Goal: Information Seeking & Learning: Learn about a topic

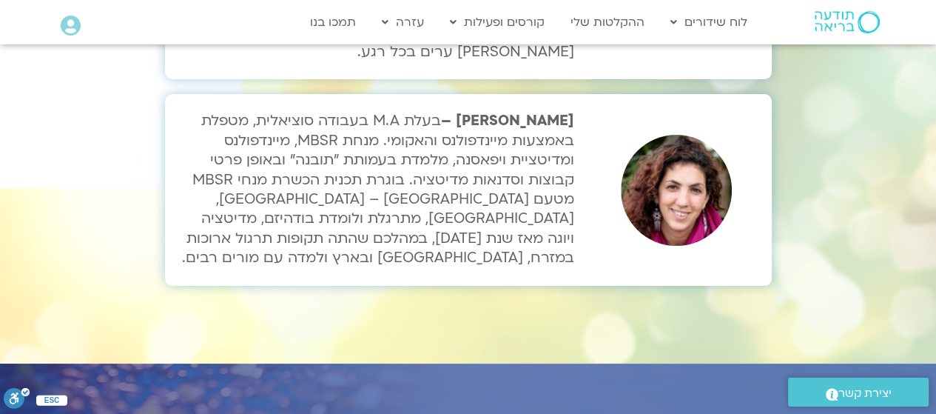
scroll to position [4588, 0]
